Goal: Check status: Check status

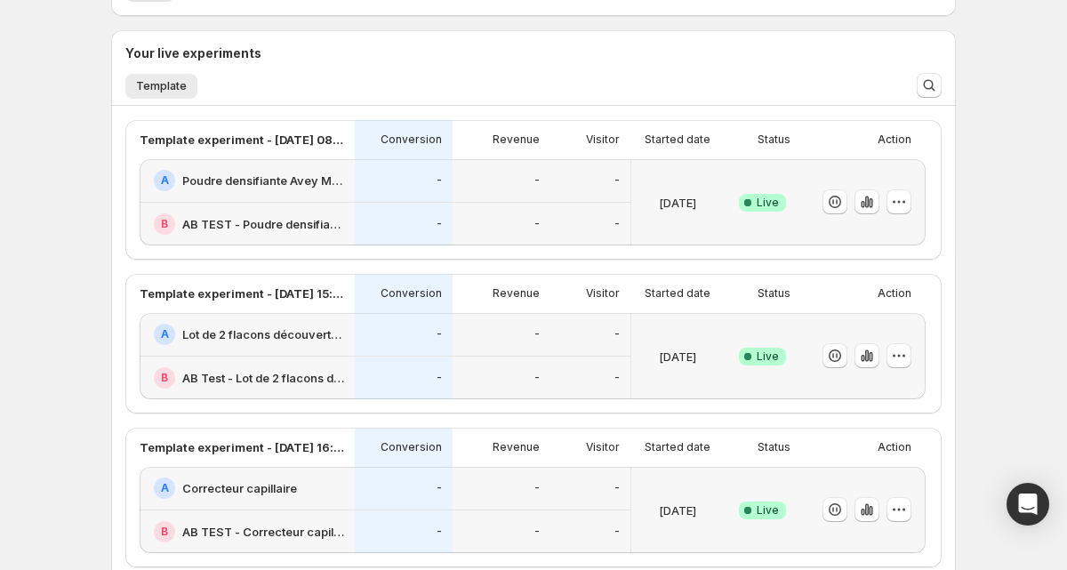
scroll to position [379, 0]
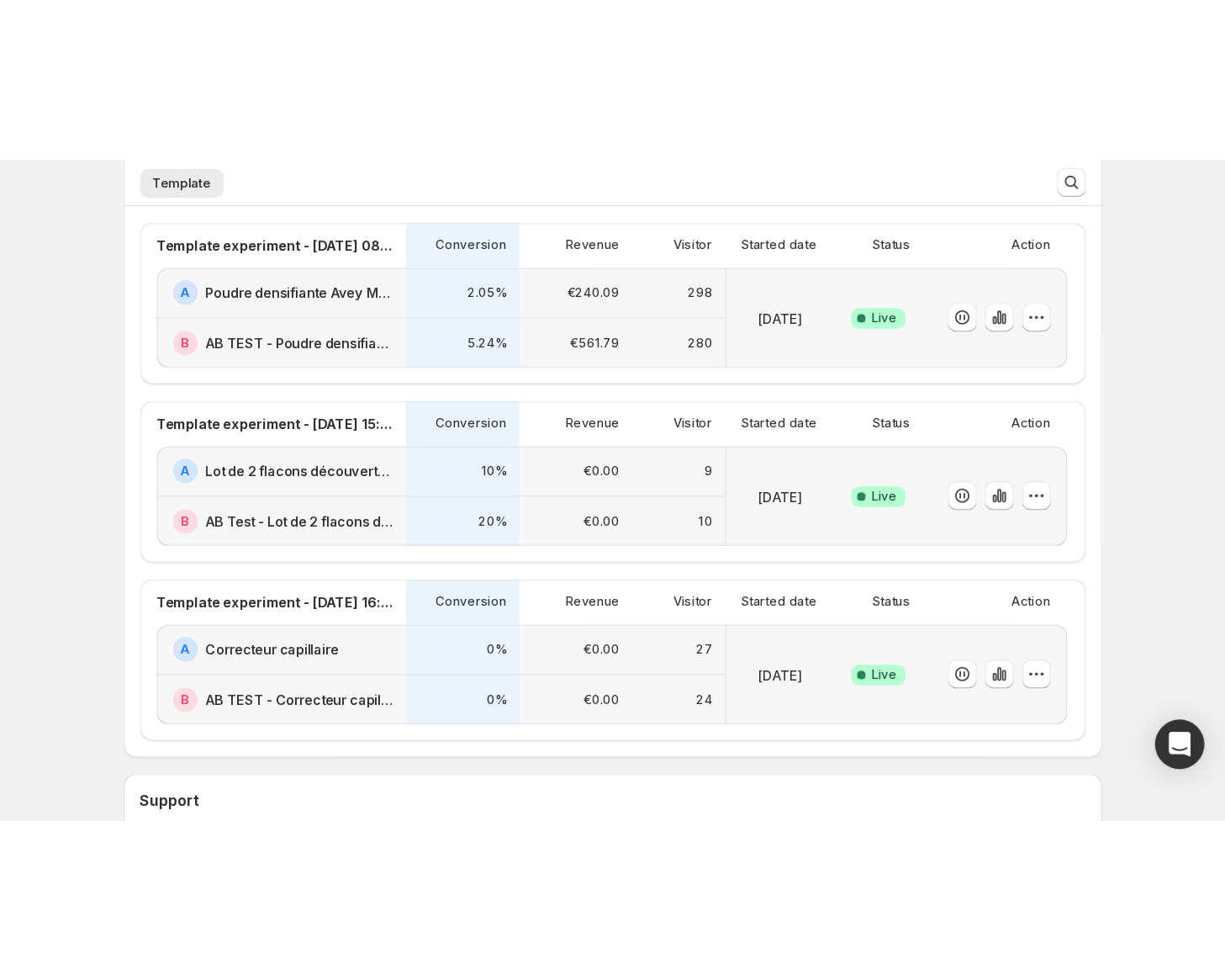
scroll to position [137, 0]
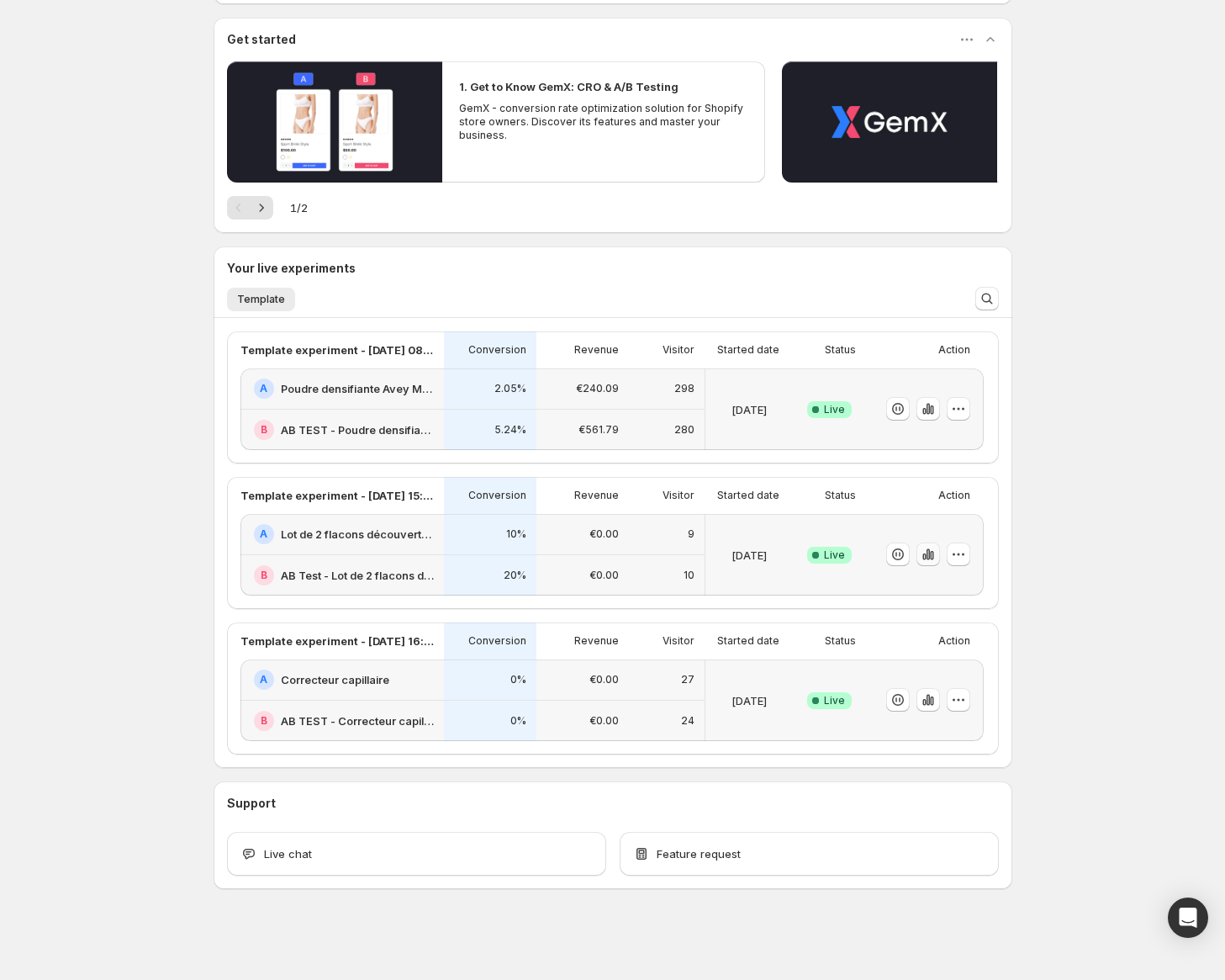
click at [934, 538] on icon "button" at bounding box center [932, 555] width 4 height 9
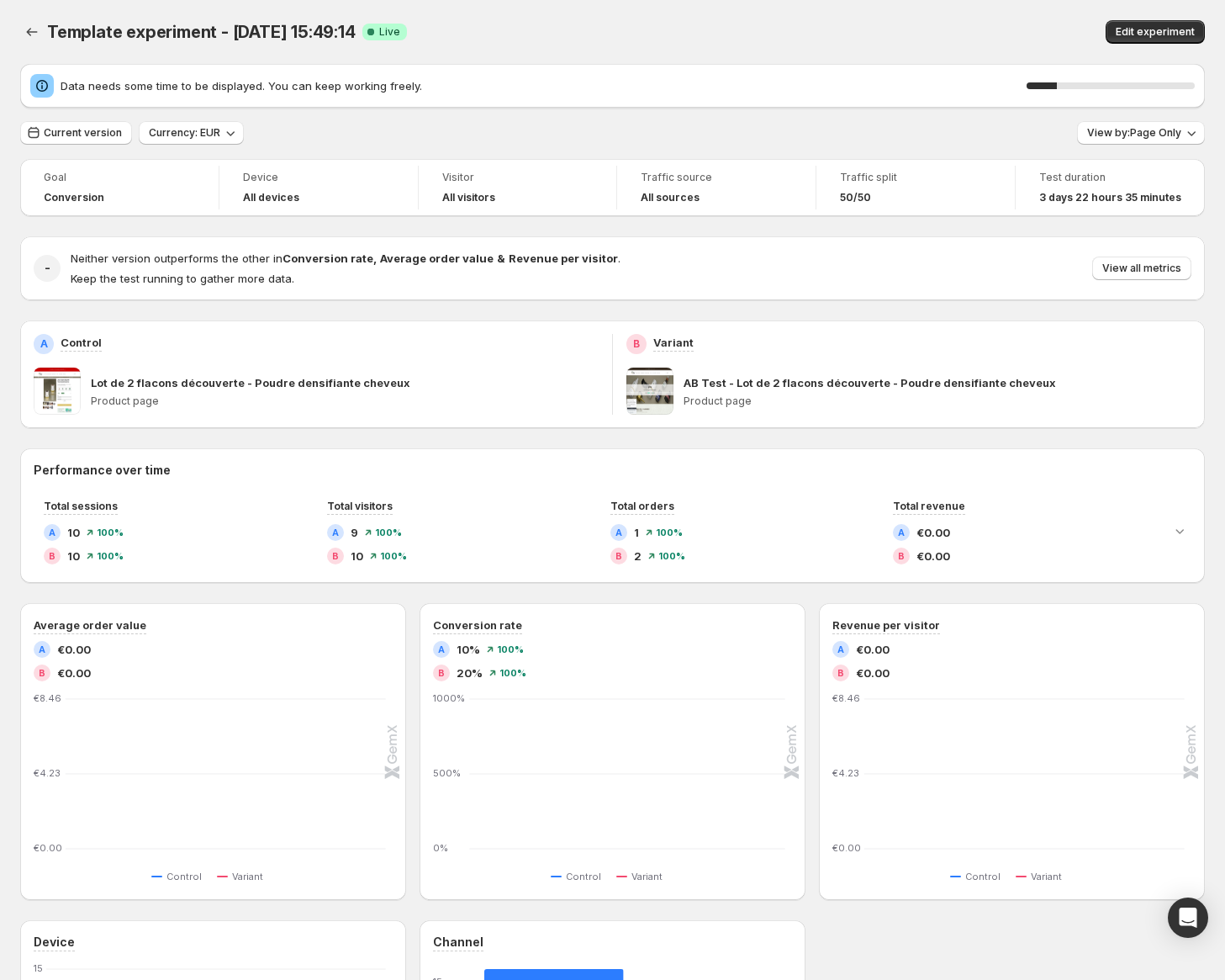
scroll to position [137, 0]
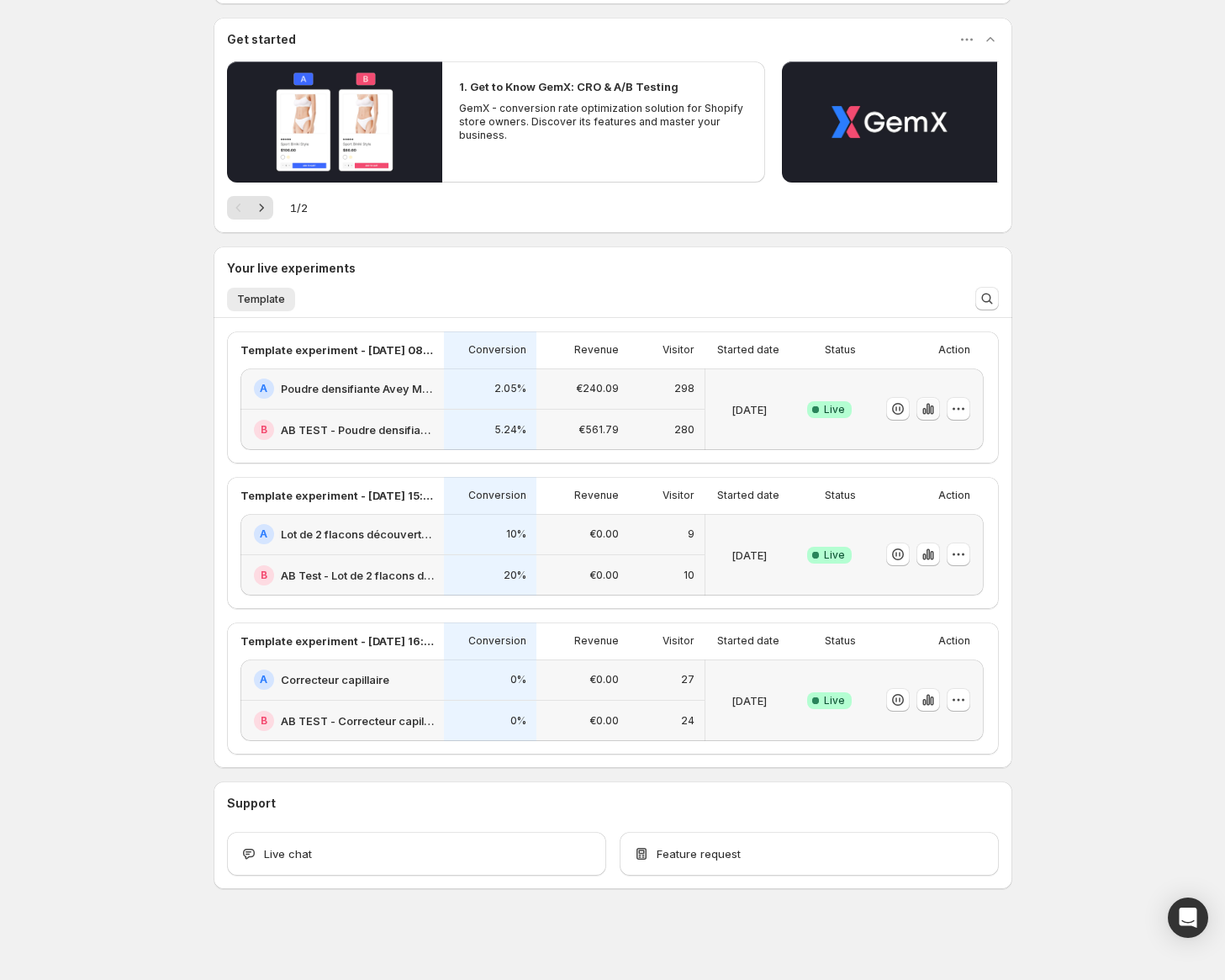
click at [926, 410] on icon "button" at bounding box center [924, 411] width 4 height 7
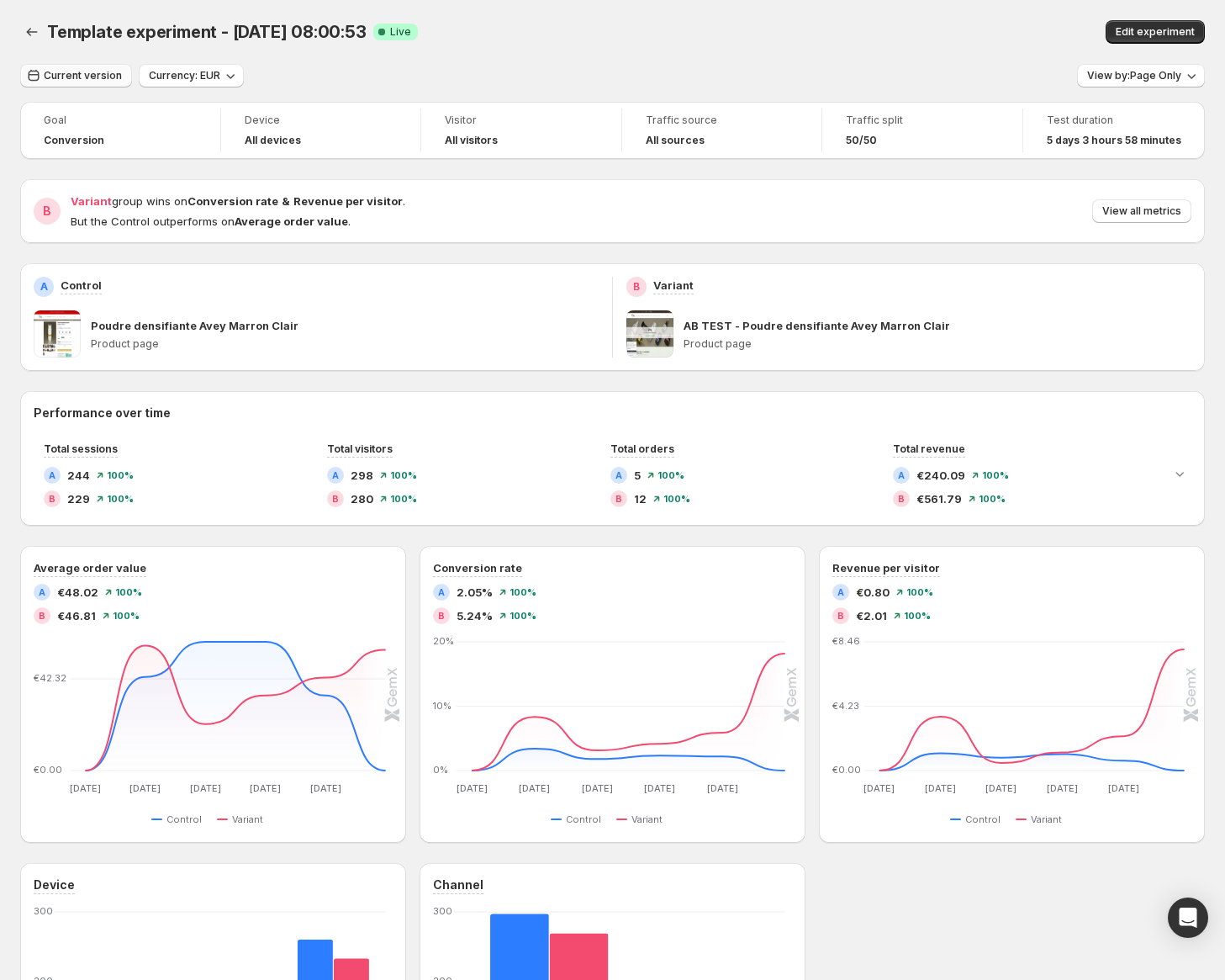
scroll to position [137, 0]
